Goal: Information Seeking & Learning: Find specific fact

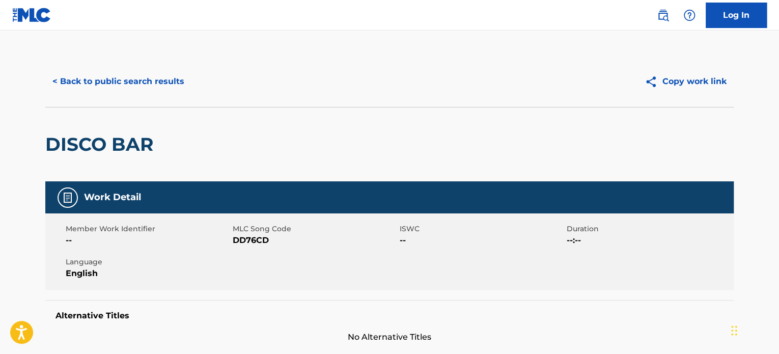
click at [133, 75] on button "< Back to public search results" at bounding box center [118, 81] width 146 height 25
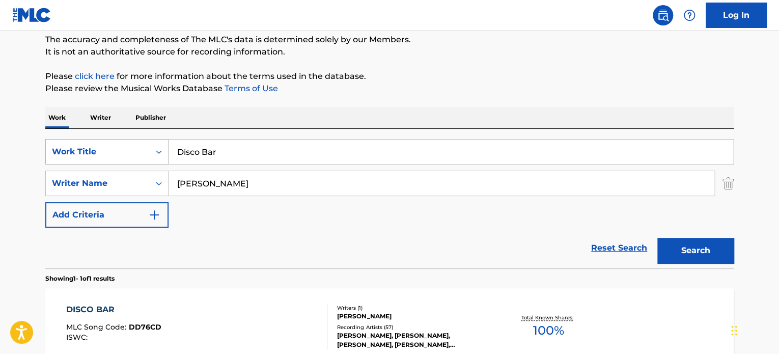
drag, startPoint x: 237, startPoint y: 151, endPoint x: 130, endPoint y: 151, distance: 106.4
click at [130, 151] on div "SearchWithCriteriaff86ae1f-c33f-4f0b-8637-c3c9f3321141 Work Title Disco Bar" at bounding box center [389, 151] width 688 height 25
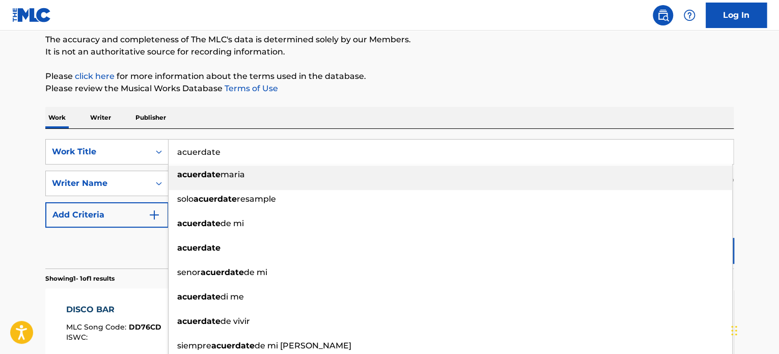
type input "acuerdate"
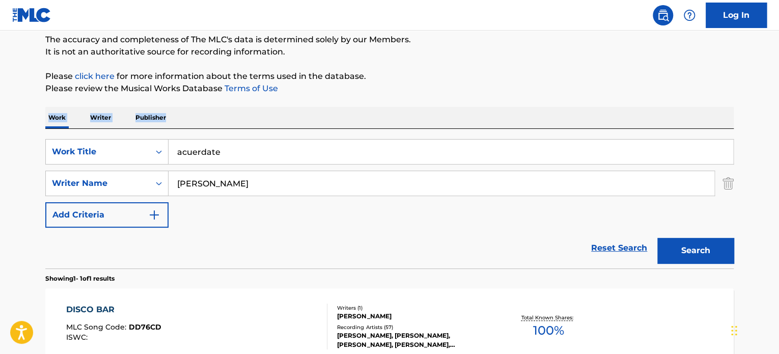
click at [489, 97] on div "The MLC Public Work Search The accuracy and completeness of The MLC's data is d…" at bounding box center [389, 190] width 713 height 444
drag, startPoint x: 294, startPoint y: 185, endPoint x: 132, endPoint y: 191, distance: 161.5
click at [130, 194] on div "SearchWithCriteria8a01ba27-b16e-4fea-83fc-af20cdb68c1c Writer Name [PERSON_NAME]" at bounding box center [389, 183] width 688 height 25
type input "Carrera"
click at [657, 238] on button "Search" at bounding box center [695, 250] width 76 height 25
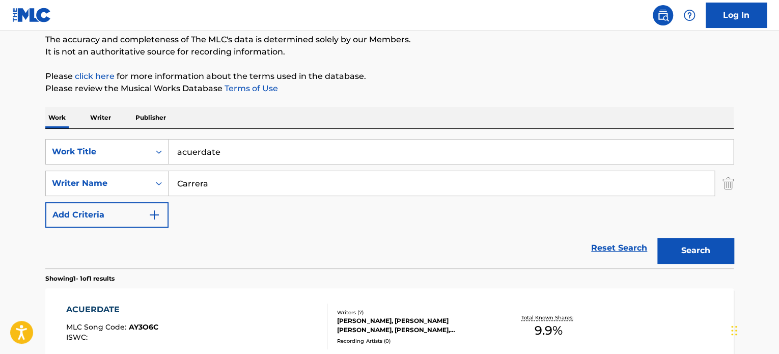
scroll to position [138, 0]
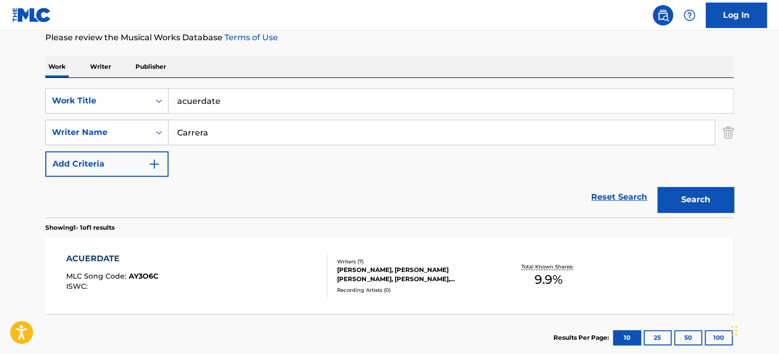
click at [453, 275] on div "[PERSON_NAME], [PERSON_NAME] [PERSON_NAME], [PERSON_NAME], [PERSON_NAME], [PERS…" at bounding box center [414, 274] width 154 height 18
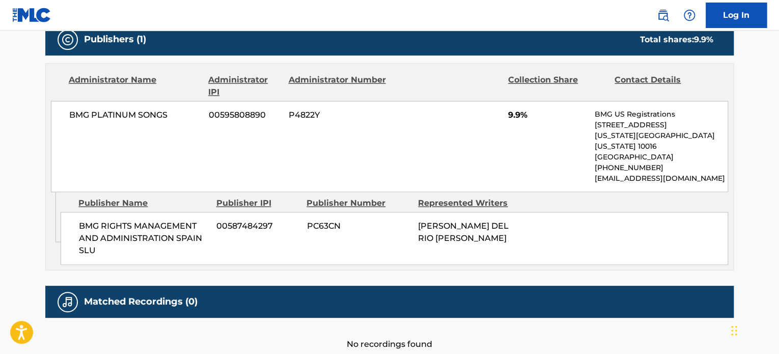
scroll to position [560, 0]
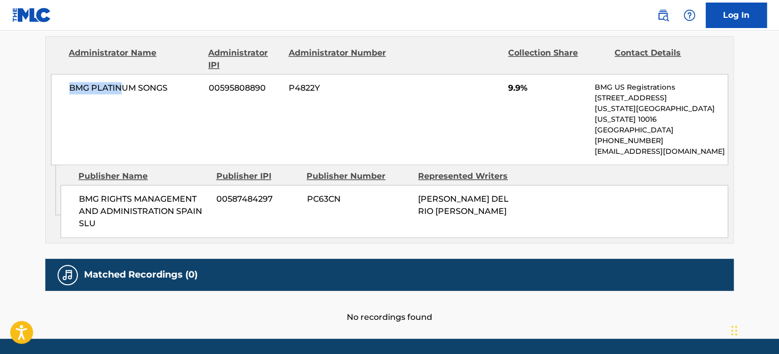
drag, startPoint x: 69, startPoint y: 81, endPoint x: 117, endPoint y: 90, distance: 48.7
click at [119, 89] on span "BMG PLATINUM SONGS" at bounding box center [135, 88] width 132 height 12
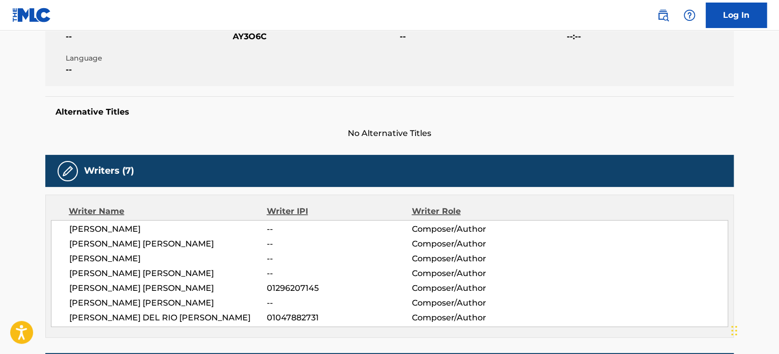
scroll to position [0, 0]
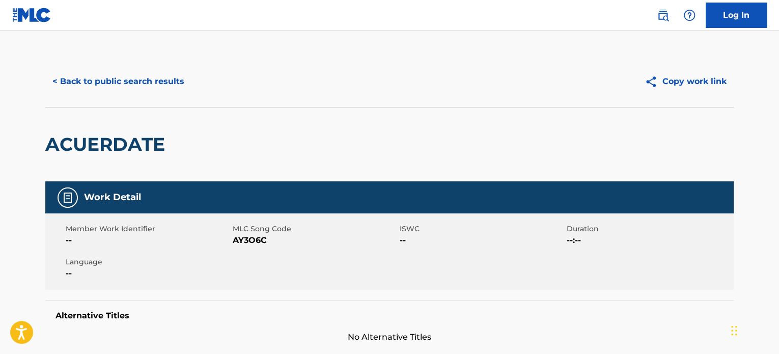
click at [245, 242] on span "AY3O6C" at bounding box center [315, 240] width 164 height 12
copy span "AY3O6C"
drag, startPoint x: 136, startPoint y: 83, endPoint x: 134, endPoint y: 89, distance: 6.0
click at [134, 89] on button "< Back to public search results" at bounding box center [118, 81] width 146 height 25
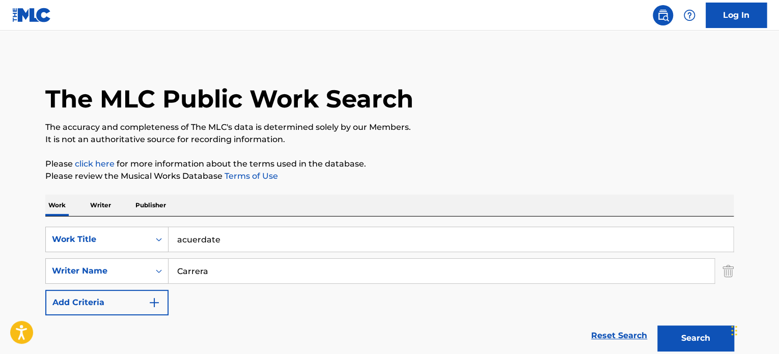
scroll to position [138, 0]
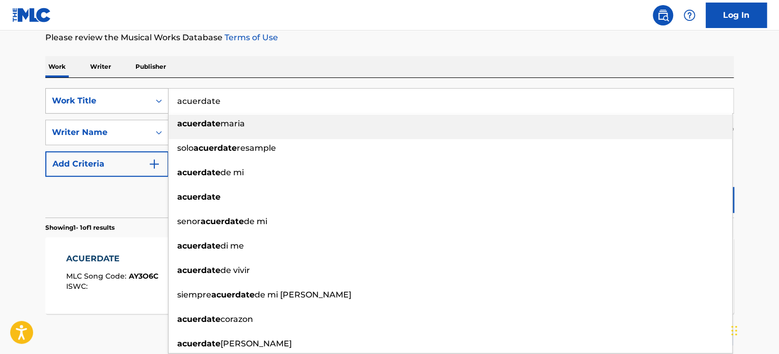
drag, startPoint x: 245, startPoint y: 101, endPoint x: 88, endPoint y: 105, distance: 156.9
click at [90, 107] on div "SearchWithCriteriaff86ae1f-c33f-4f0b-8637-c3c9f3321141 Work Title acuerdate acu…" at bounding box center [389, 100] width 688 height 25
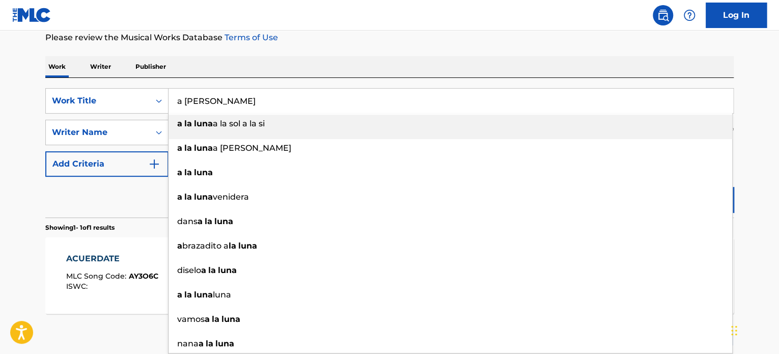
type input "a [PERSON_NAME]"
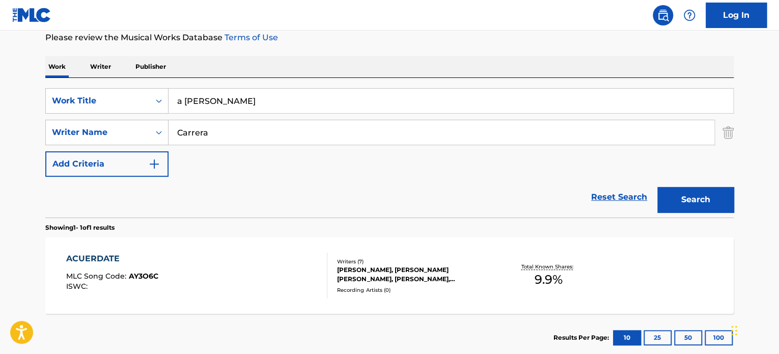
click at [250, 63] on div "Work Writer Publisher" at bounding box center [389, 66] width 688 height 21
drag, startPoint x: 233, startPoint y: 136, endPoint x: 103, endPoint y: 141, distance: 130.4
click at [108, 139] on div "SearchWithCriteria8a01ba27-b16e-4fea-83fc-af20cdb68c1c Writer Name [PERSON_NAME]" at bounding box center [389, 132] width 688 height 25
type input "Torron"
click at [657, 187] on button "Search" at bounding box center [695, 199] width 76 height 25
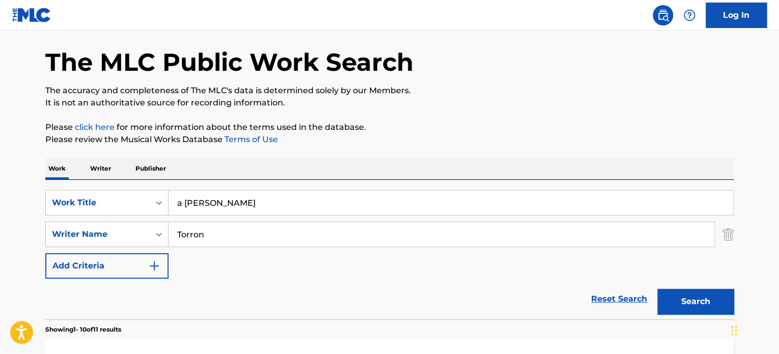
scroll to position [0, 0]
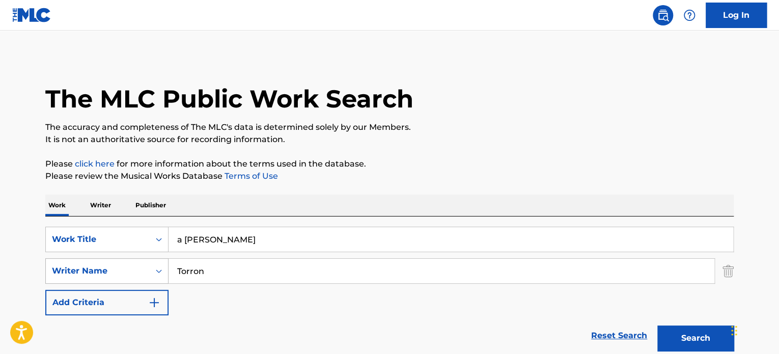
drag, startPoint x: 214, startPoint y: 278, endPoint x: 129, endPoint y: 280, distance: 85.0
click at [129, 280] on div "SearchWithCriteria8a01ba27-b16e-4fea-83fc-af20cdb68c1c Writer Name Torron" at bounding box center [389, 270] width 688 height 25
click at [657, 325] on button "Search" at bounding box center [695, 337] width 76 height 25
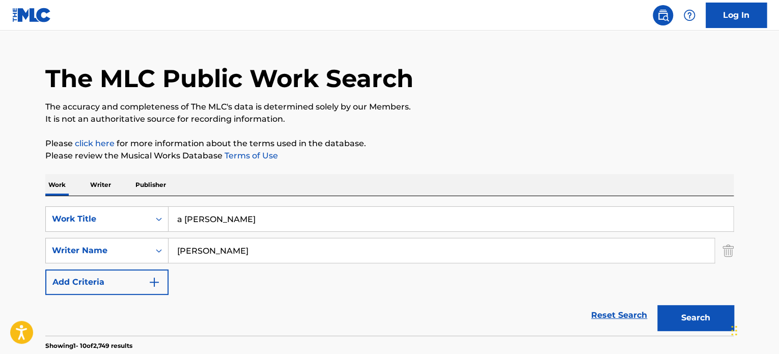
scroll to position [204, 0]
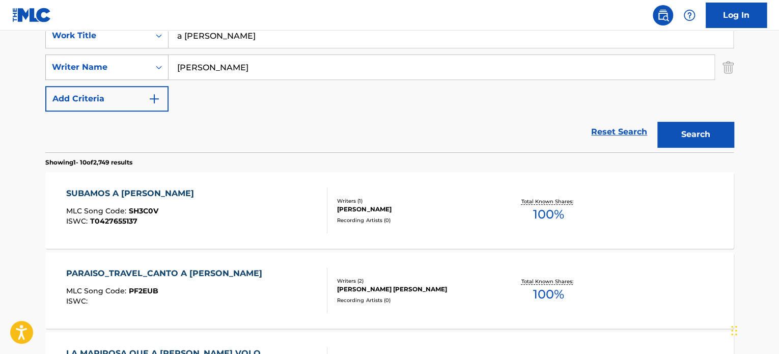
drag, startPoint x: 225, startPoint y: 71, endPoint x: 126, endPoint y: 63, distance: 99.1
click at [130, 63] on div "SearchWithCriteria8a01ba27-b16e-4fea-83fc-af20cdb68c1c Writer Name [PERSON_NAME]" at bounding box center [389, 66] width 688 height 25
paste input "[PERSON_NAME]"
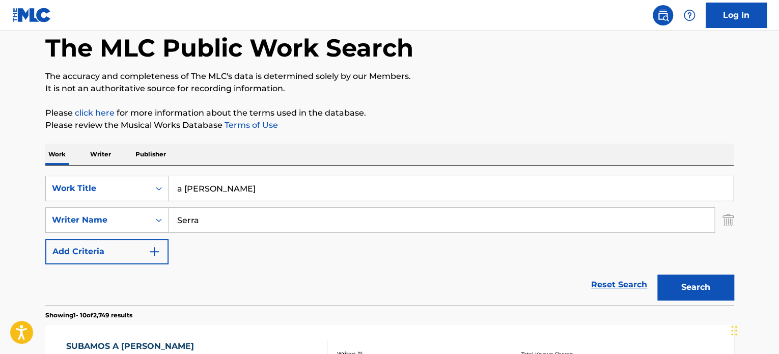
type input "Serra"
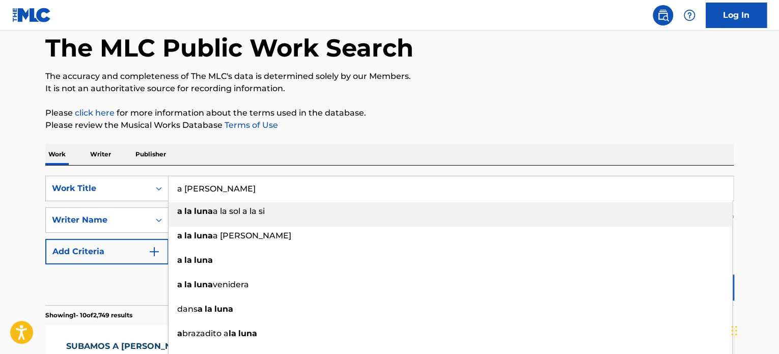
drag, startPoint x: 215, startPoint y: 193, endPoint x: 102, endPoint y: 202, distance: 113.9
click at [106, 200] on div "SearchWithCriteriaff86ae1f-c33f-4f0b-8637-c3c9f3321141 Work Title a [PERSON_NAM…" at bounding box center [389, 188] width 688 height 25
type input "me quiso mal"
click at [657, 274] on button "Search" at bounding box center [695, 286] width 76 height 25
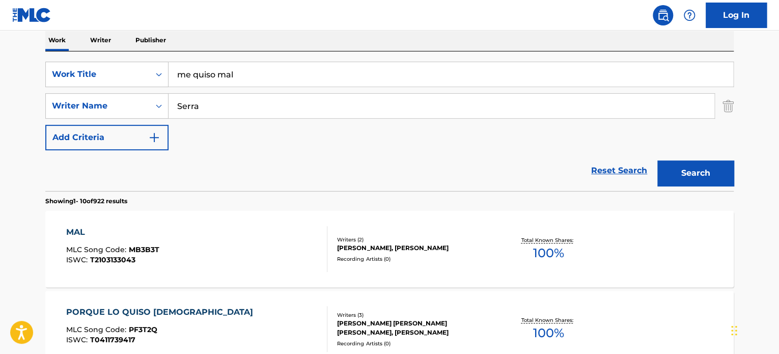
scroll to position [255, 0]
